Goal: Register for event/course

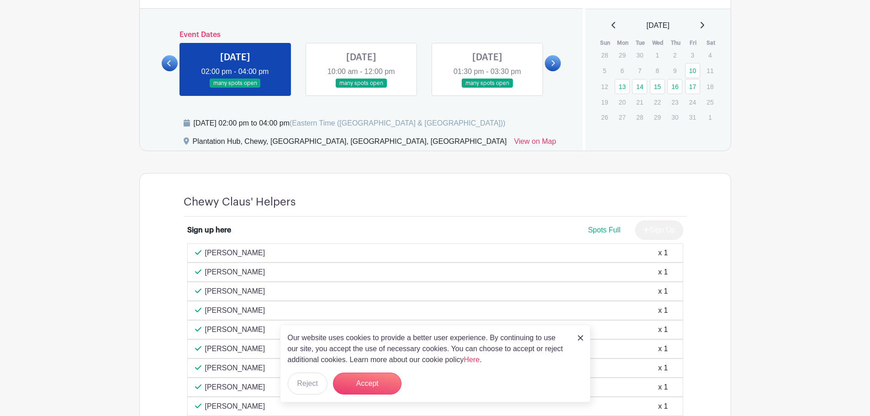
scroll to position [528, 0]
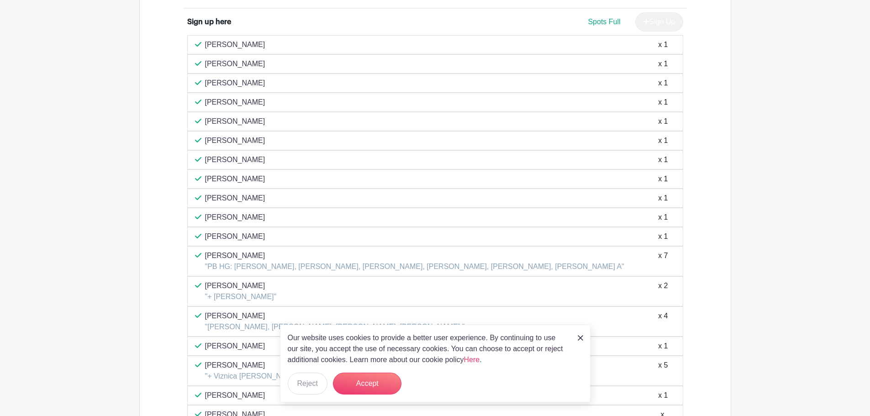
scroll to position [902, 0]
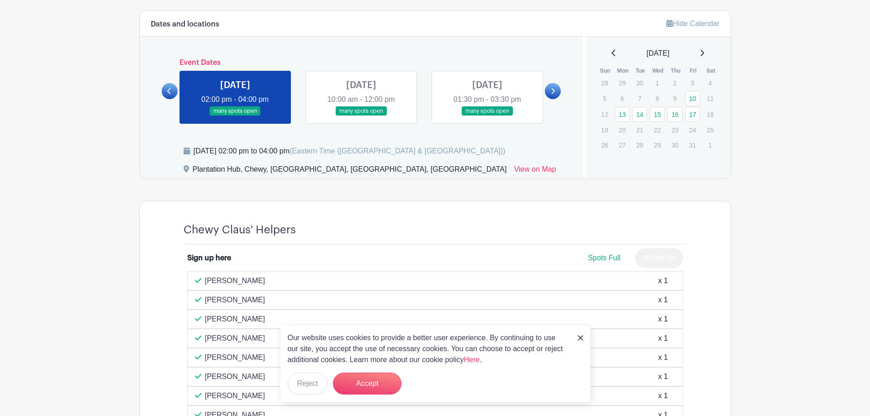
scroll to position [445, 0]
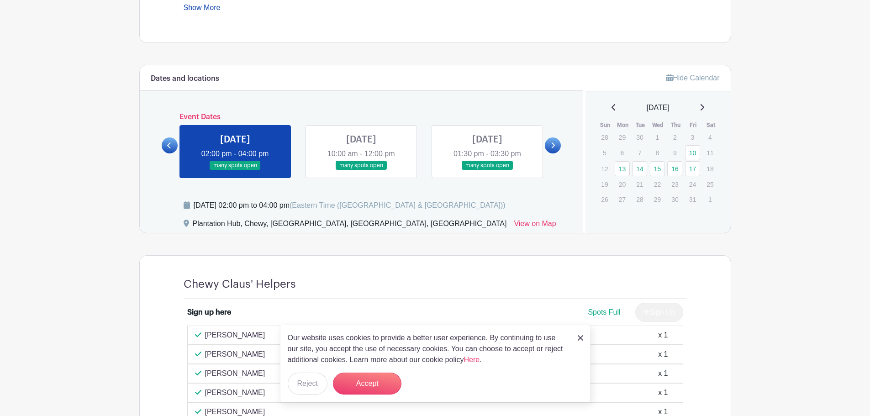
click at [170, 146] on icon at bounding box center [169, 145] width 4 height 7
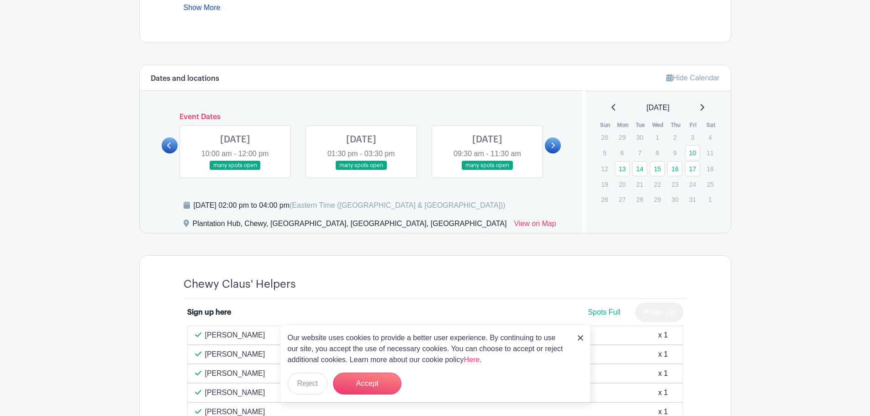
click at [488, 170] on link at bounding box center [488, 170] width 0 height 0
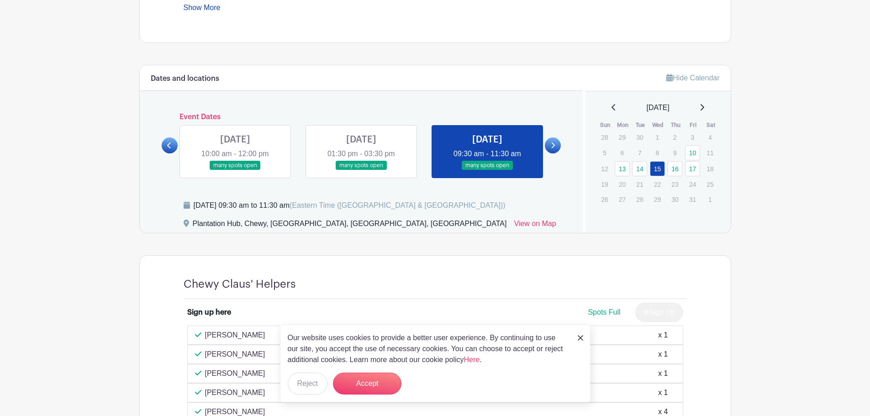
click at [552, 138] on link at bounding box center [553, 146] width 16 height 16
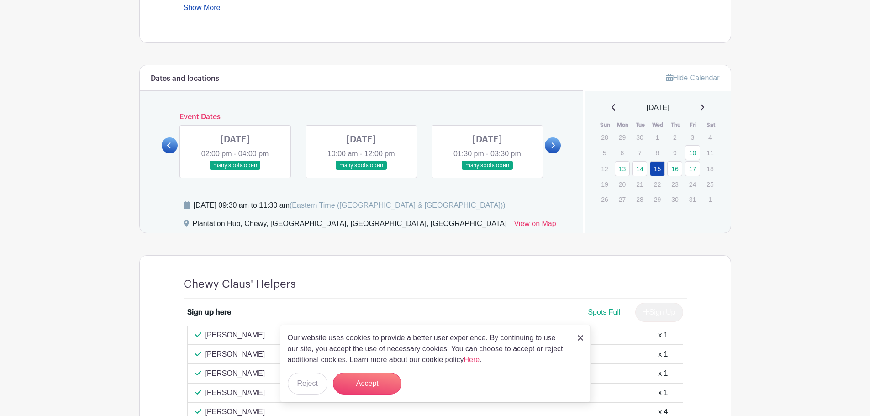
click at [235, 170] on link at bounding box center [235, 170] width 0 height 0
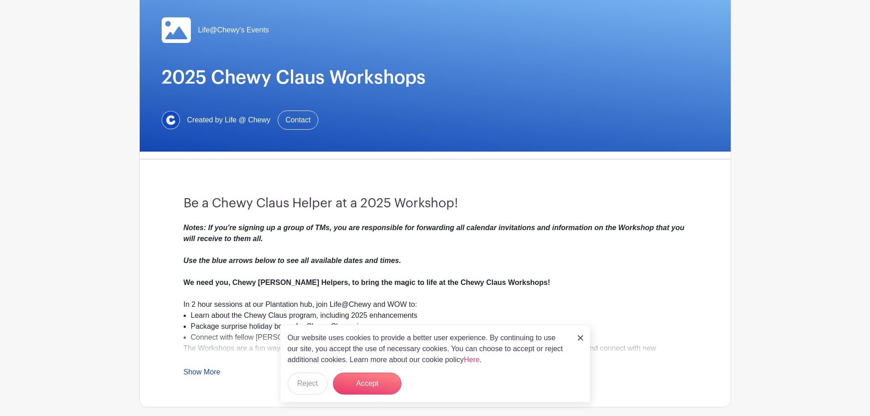
scroll to position [228, 0]
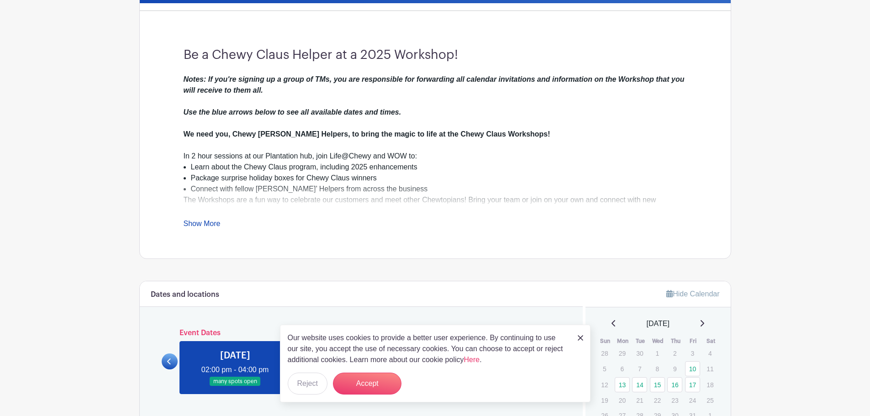
click at [217, 223] on link "Show More" at bounding box center [202, 225] width 37 height 11
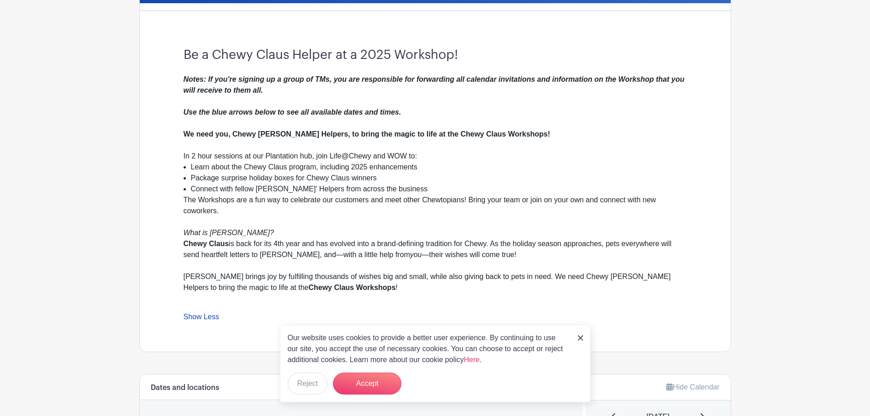
click at [302, 199] on div "The Workshops are a fun way to celebrate our customers and meet other Chewtopia…" at bounding box center [436, 233] width 504 height 77
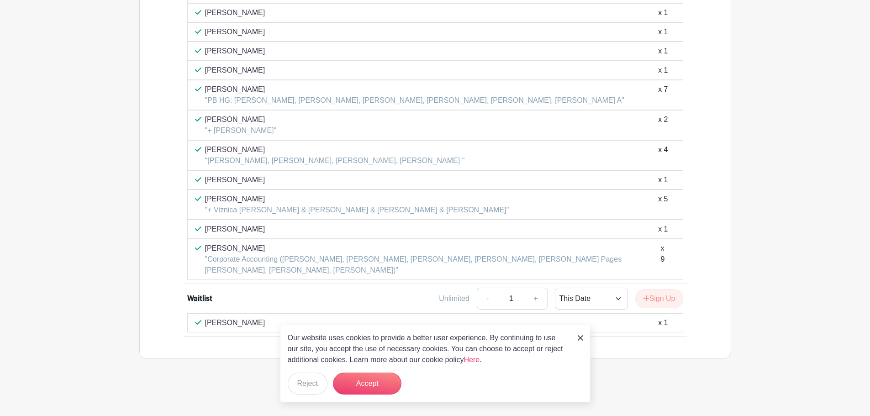
scroll to position [1005, 0]
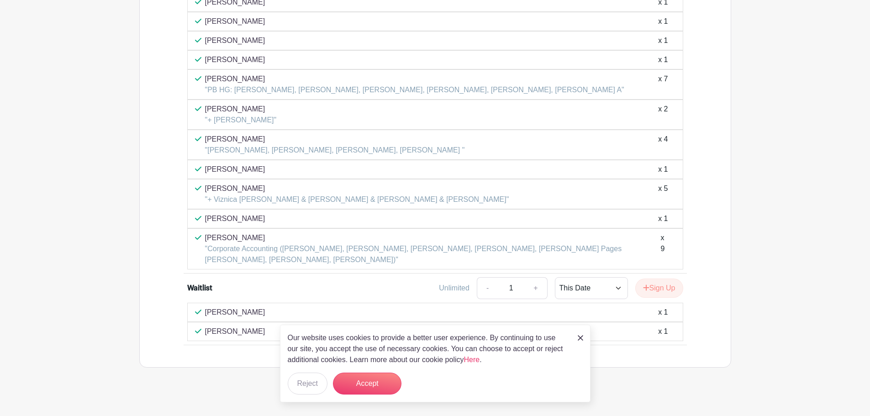
click at [316, 257] on p ""Corporate Accounting ([PERSON_NAME], [PERSON_NAME], [PERSON_NAME], [PERSON_NAM…" at bounding box center [433, 255] width 456 height 22
click at [578, 337] on img at bounding box center [580, 337] width 5 height 5
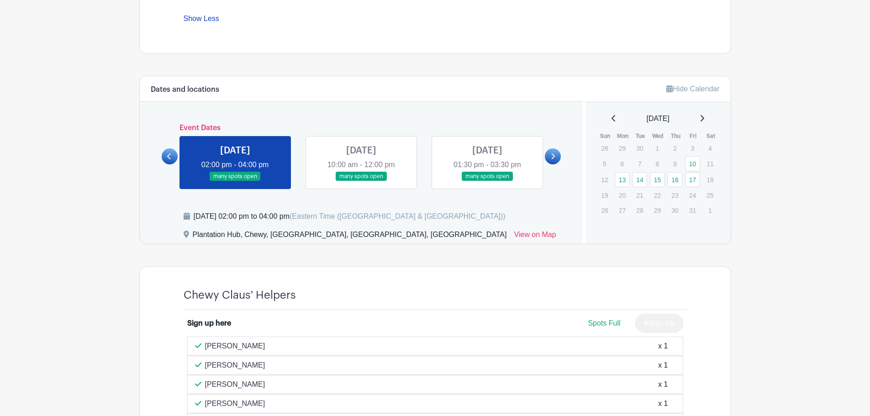
scroll to position [548, 0]
